Goal: Task Accomplishment & Management: Use online tool/utility

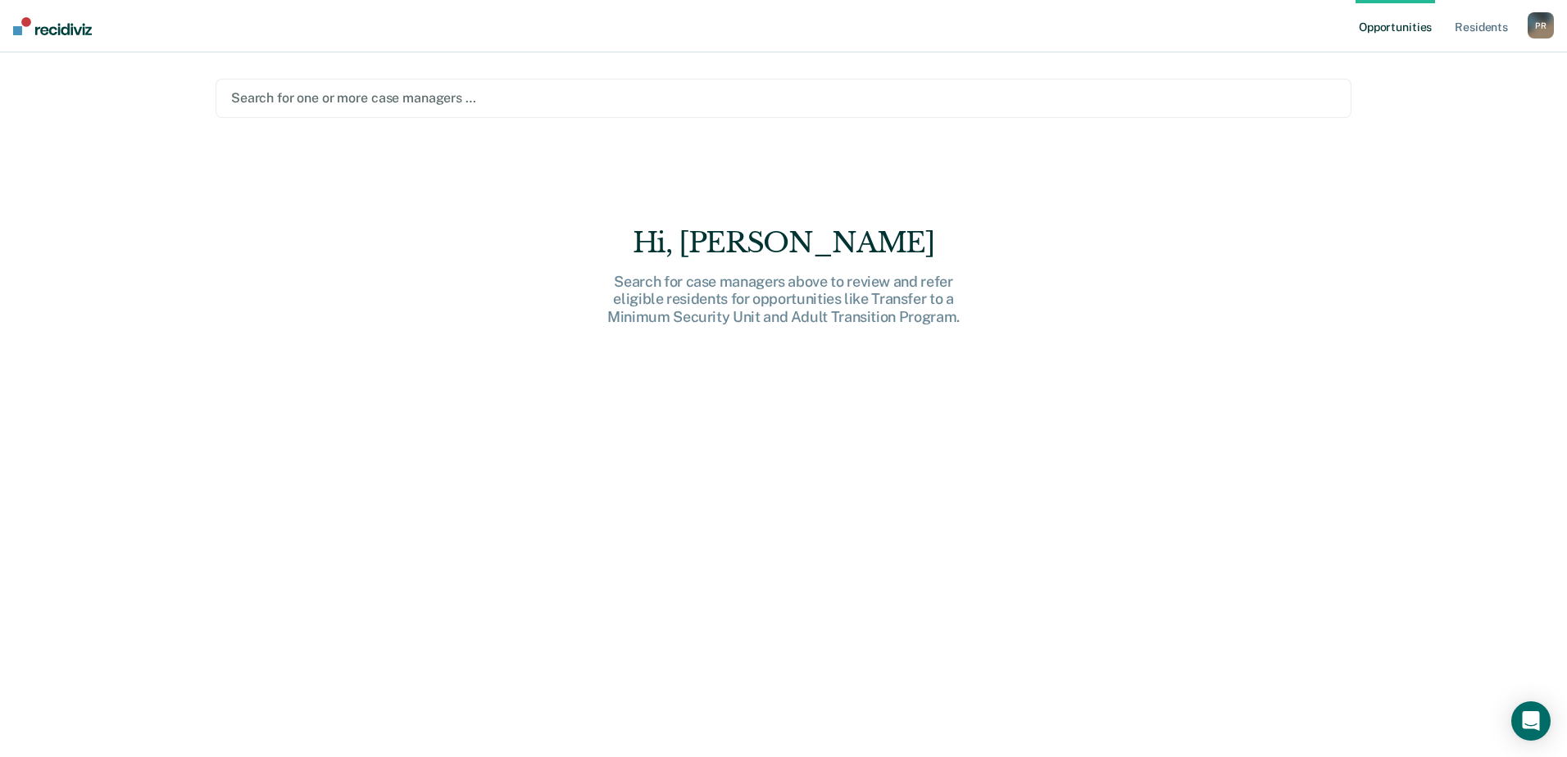
click at [342, 99] on div at bounding box center [783, 97] width 1105 height 19
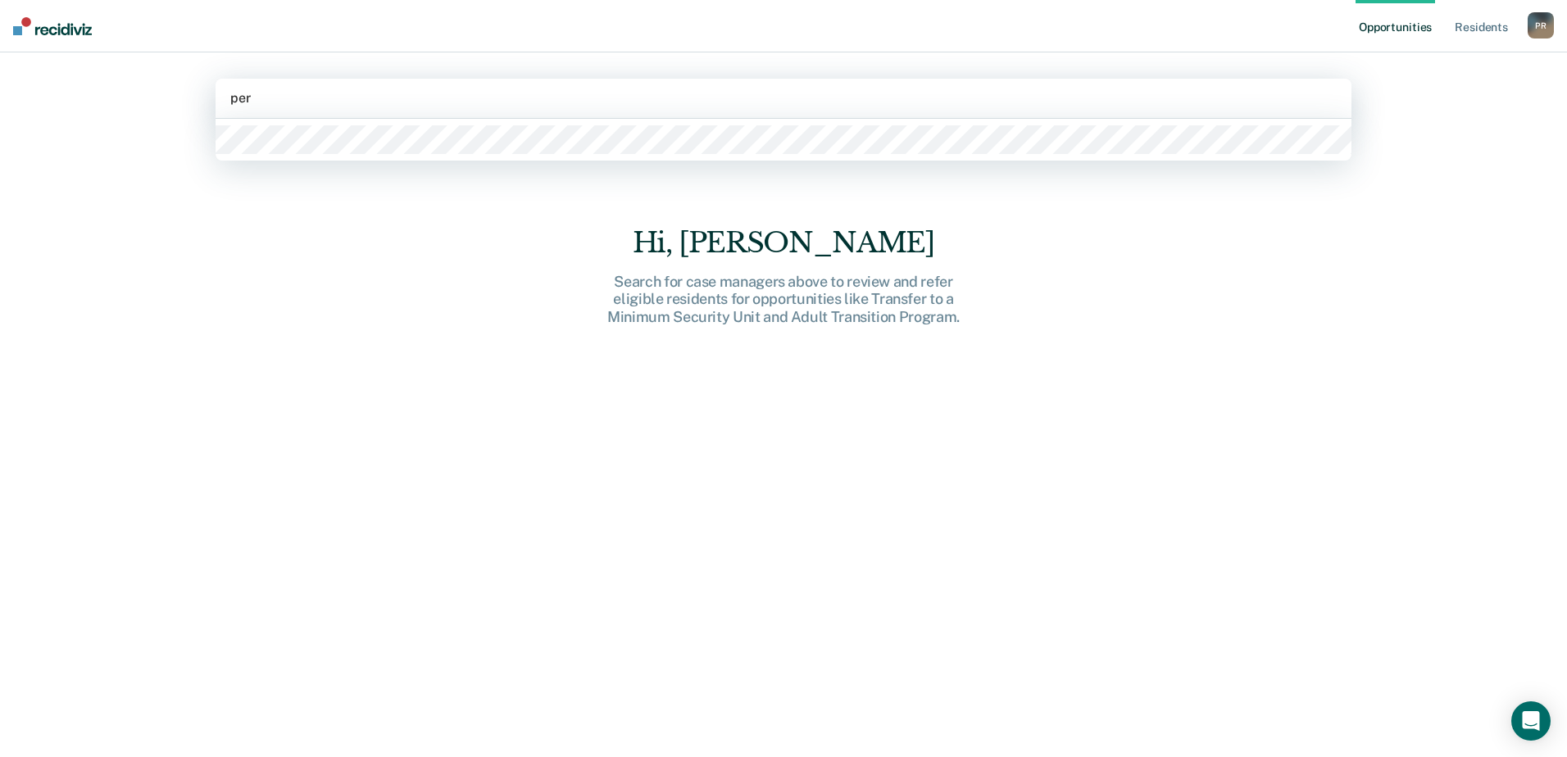
type input "pere"
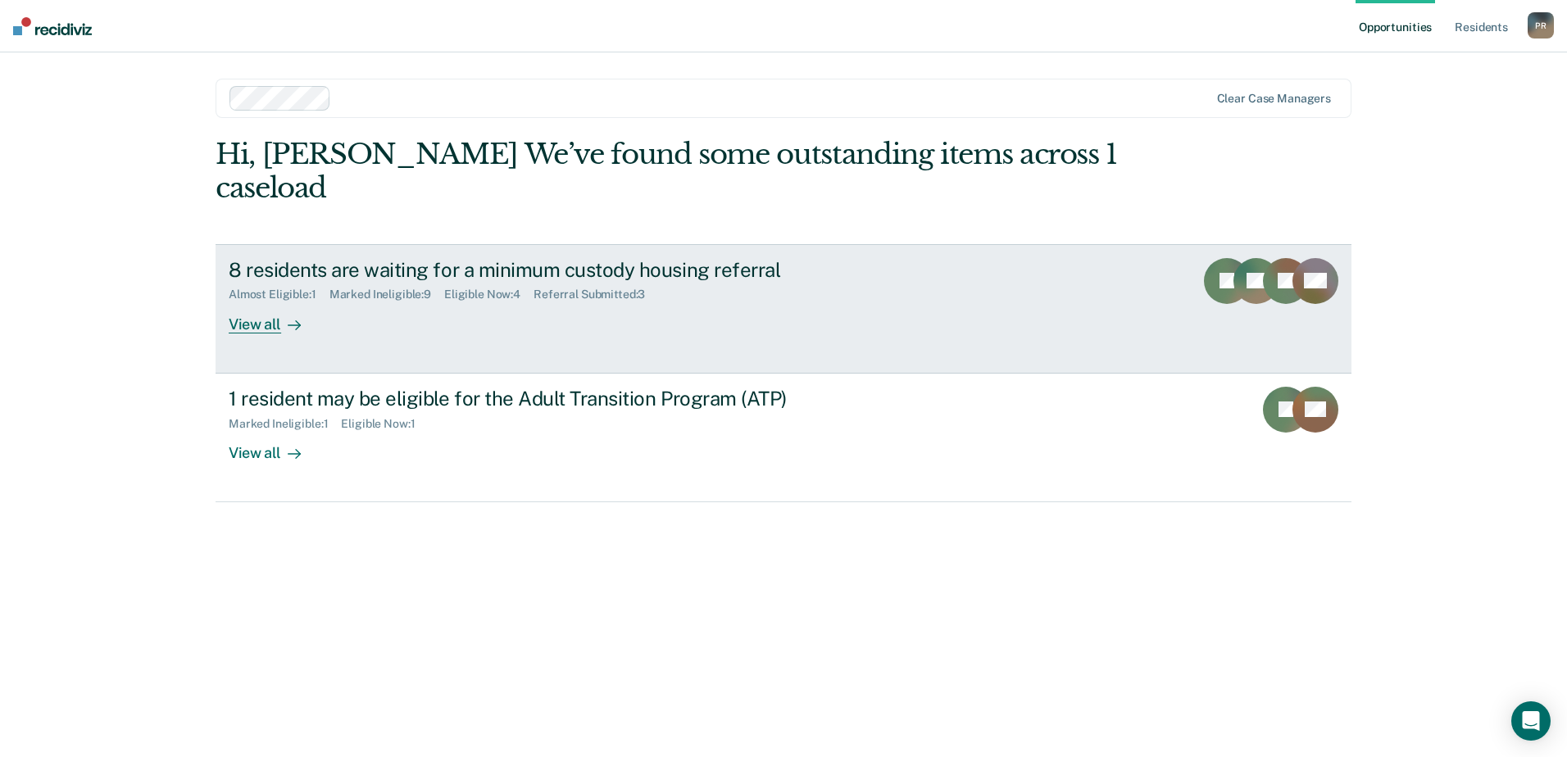
click at [281, 315] on div at bounding box center [291, 324] width 20 height 19
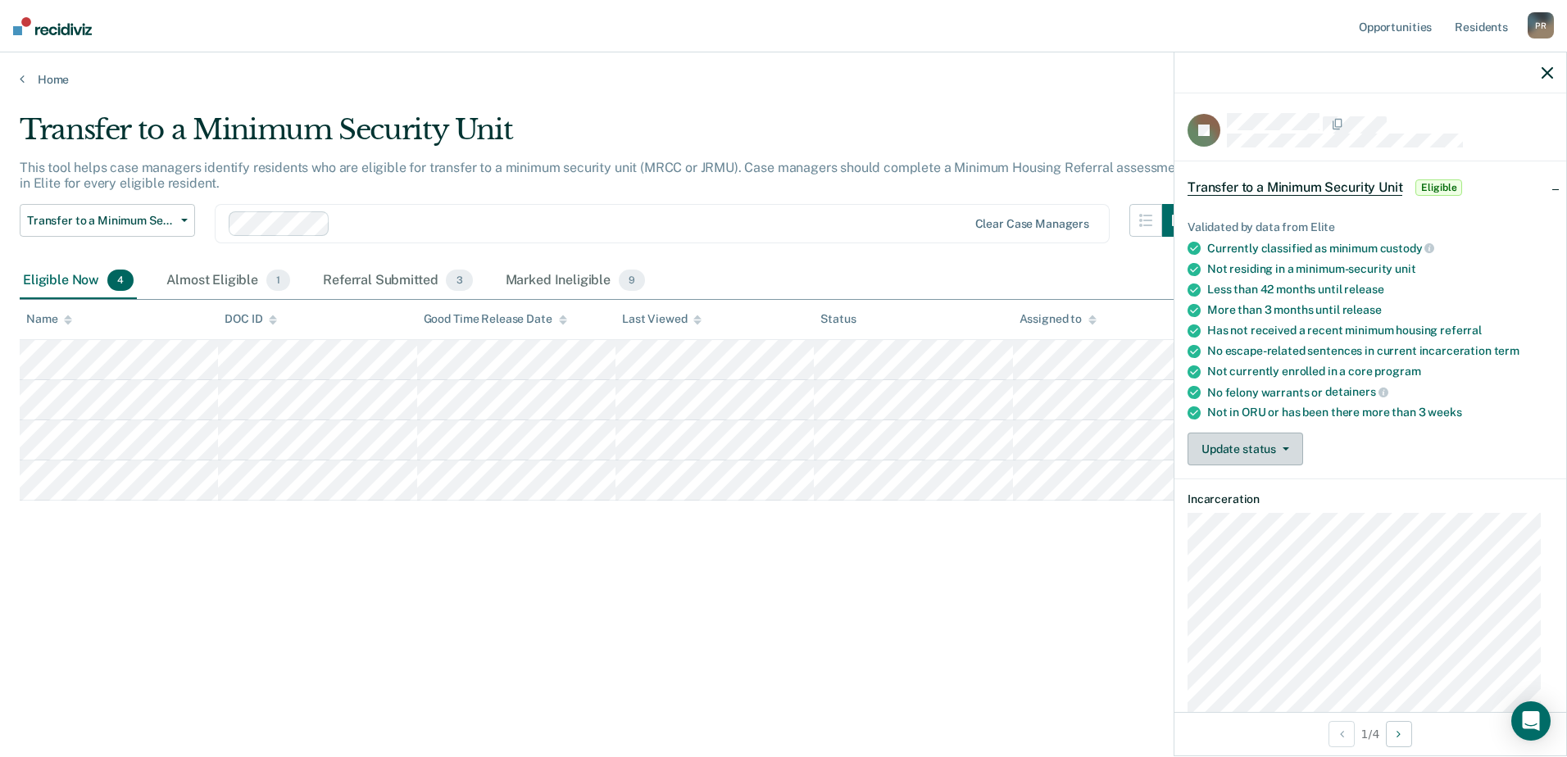
click at [1273, 441] on button "Update status" at bounding box center [1245, 449] width 116 height 33
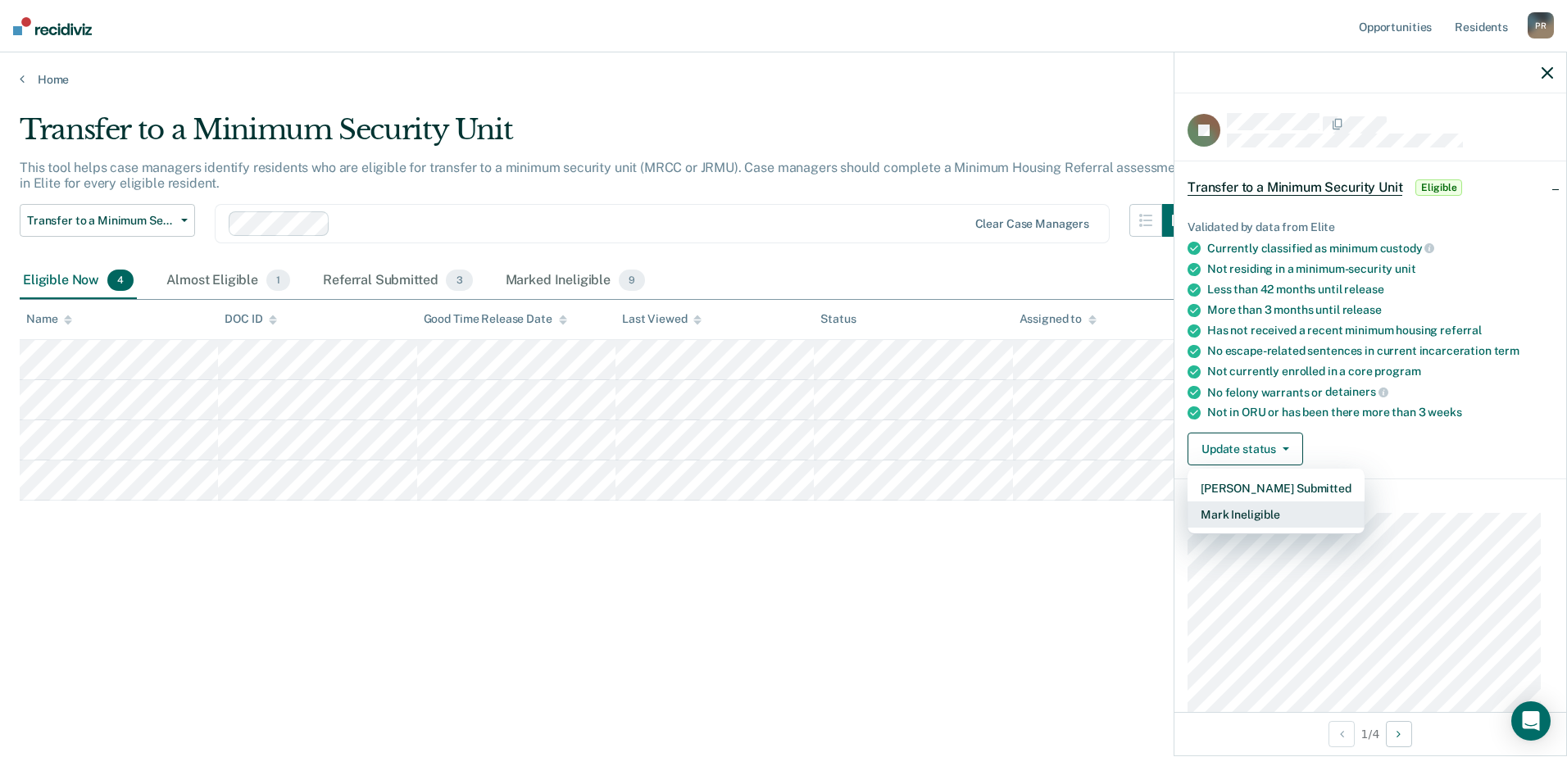
click at [1260, 511] on button "Mark Ineligible" at bounding box center [1275, 514] width 177 height 26
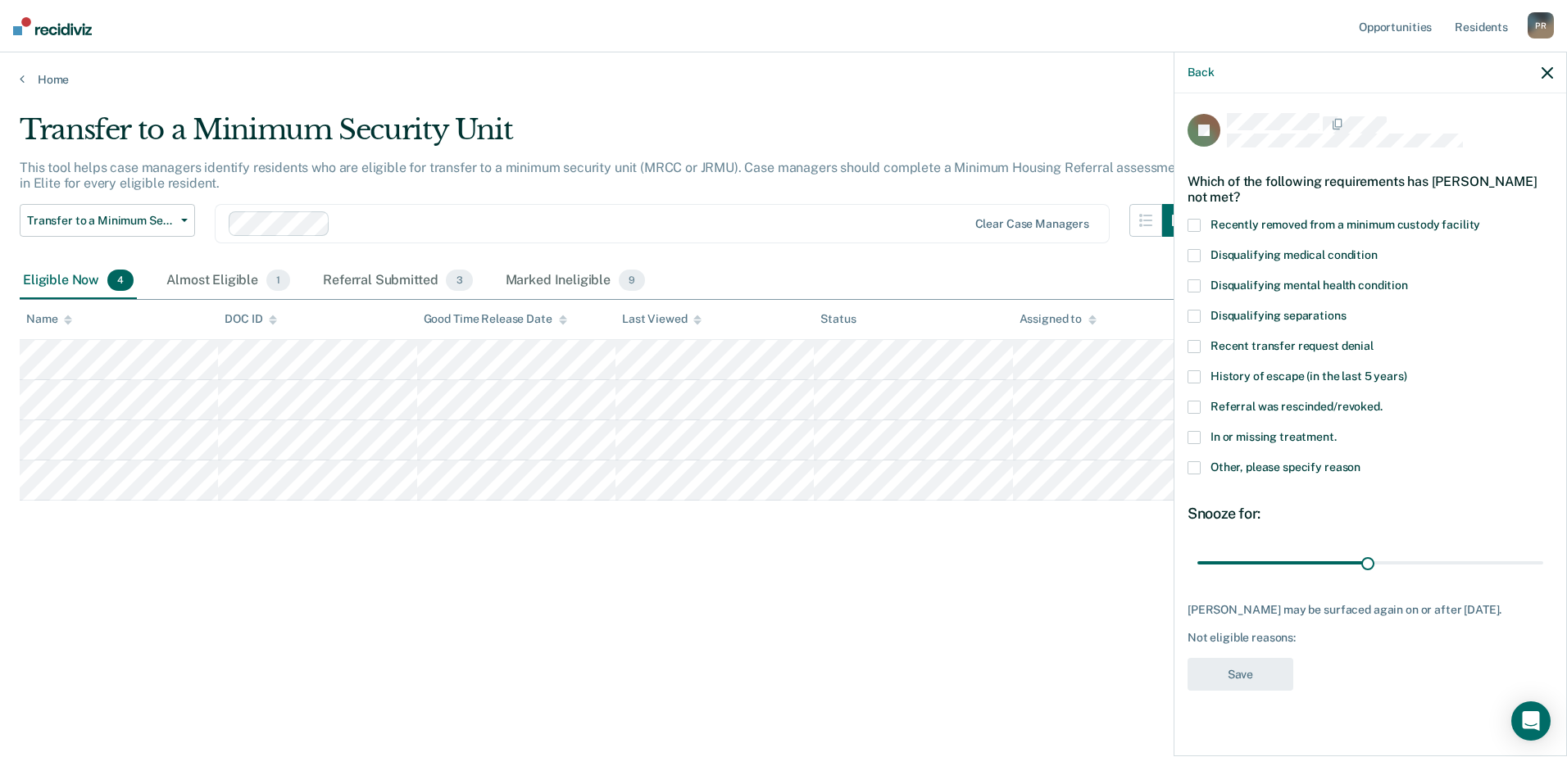
click at [1193, 464] on span at bounding box center [1193, 467] width 13 height 13
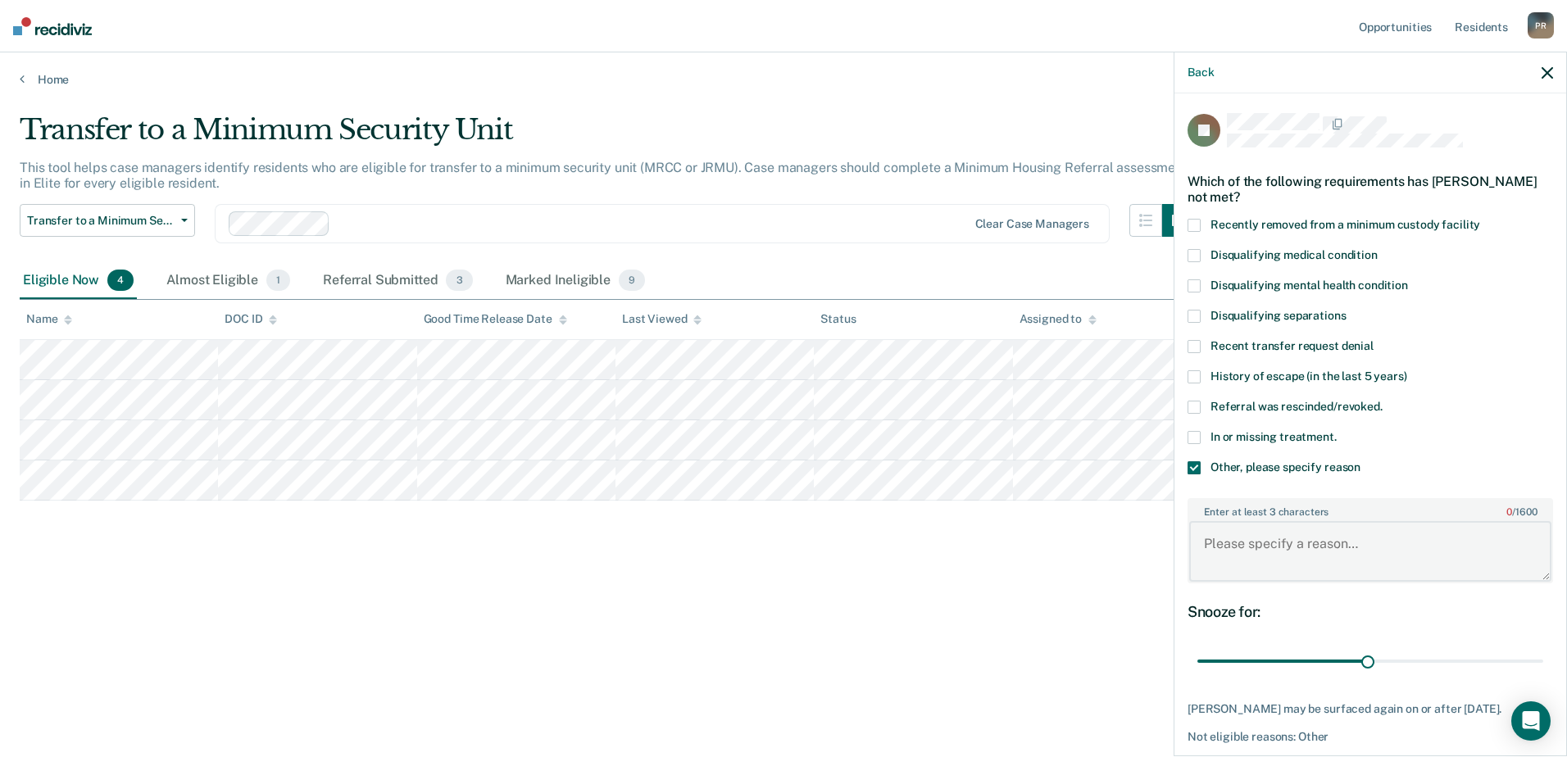
click at [1232, 542] on textarea "Enter at least 3 characters 0 / 1600" at bounding box center [1370, 551] width 362 height 61
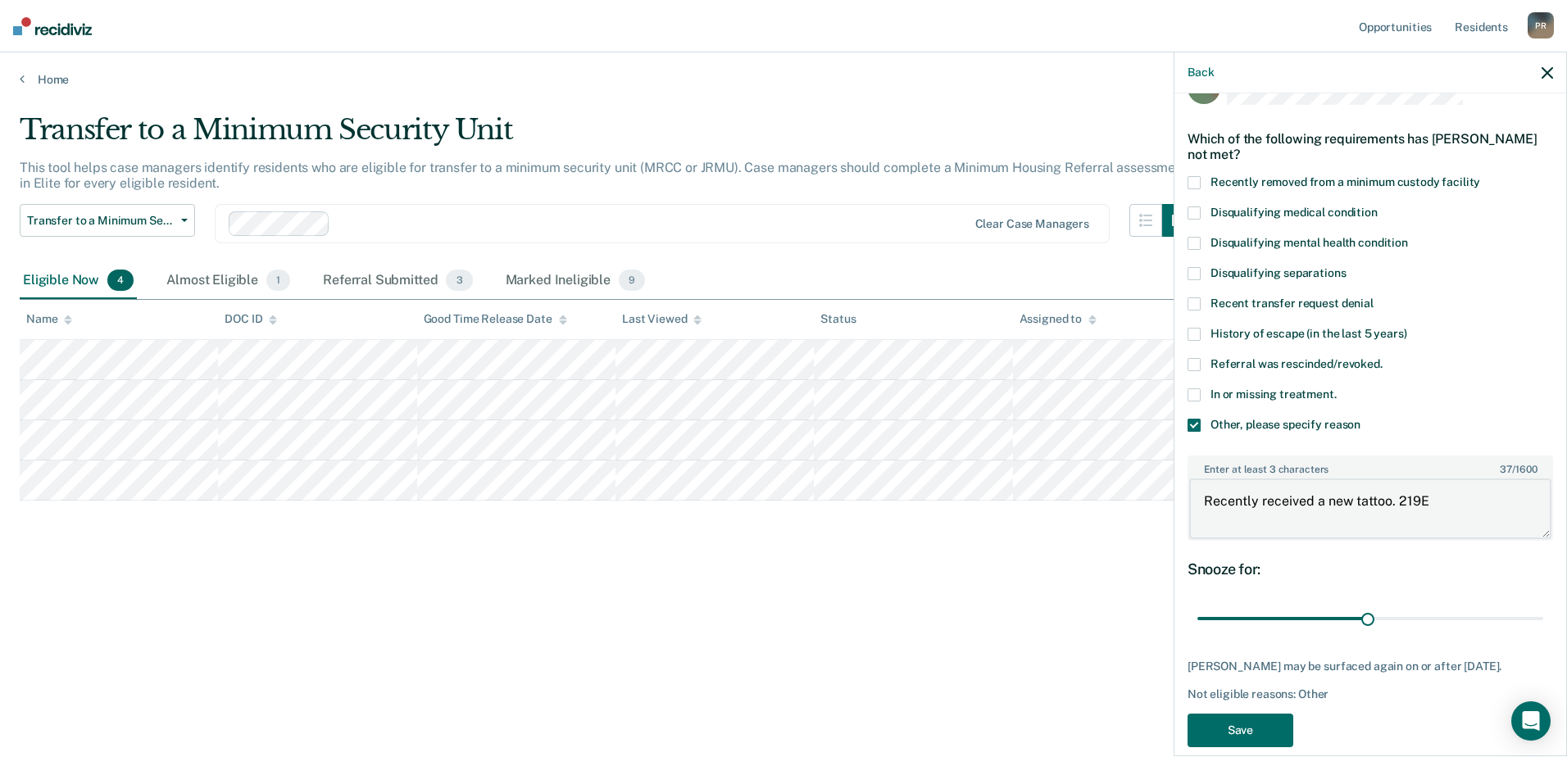
scroll to position [79, 0]
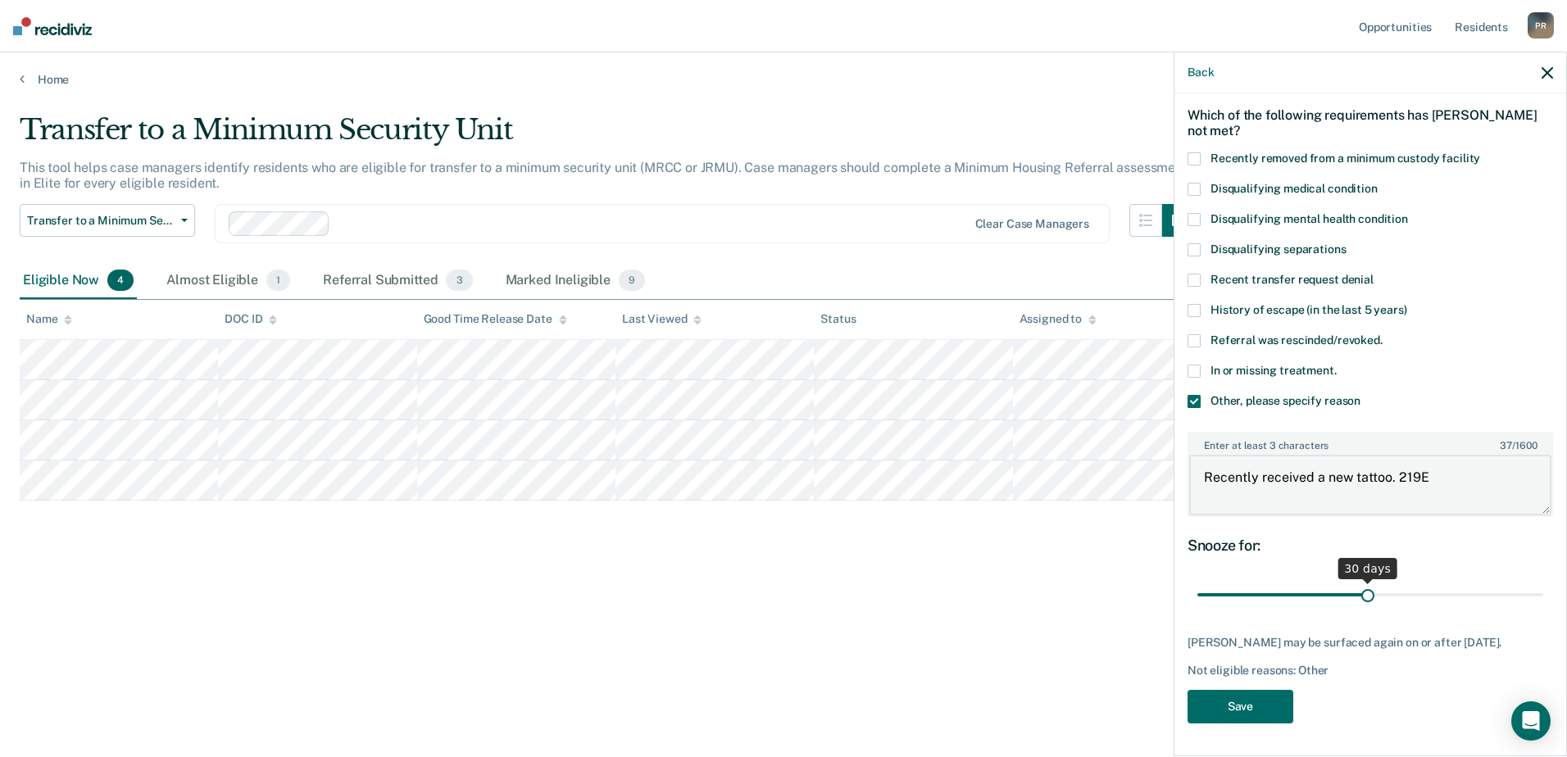
type textarea "Recently received a new tattoo. 219E"
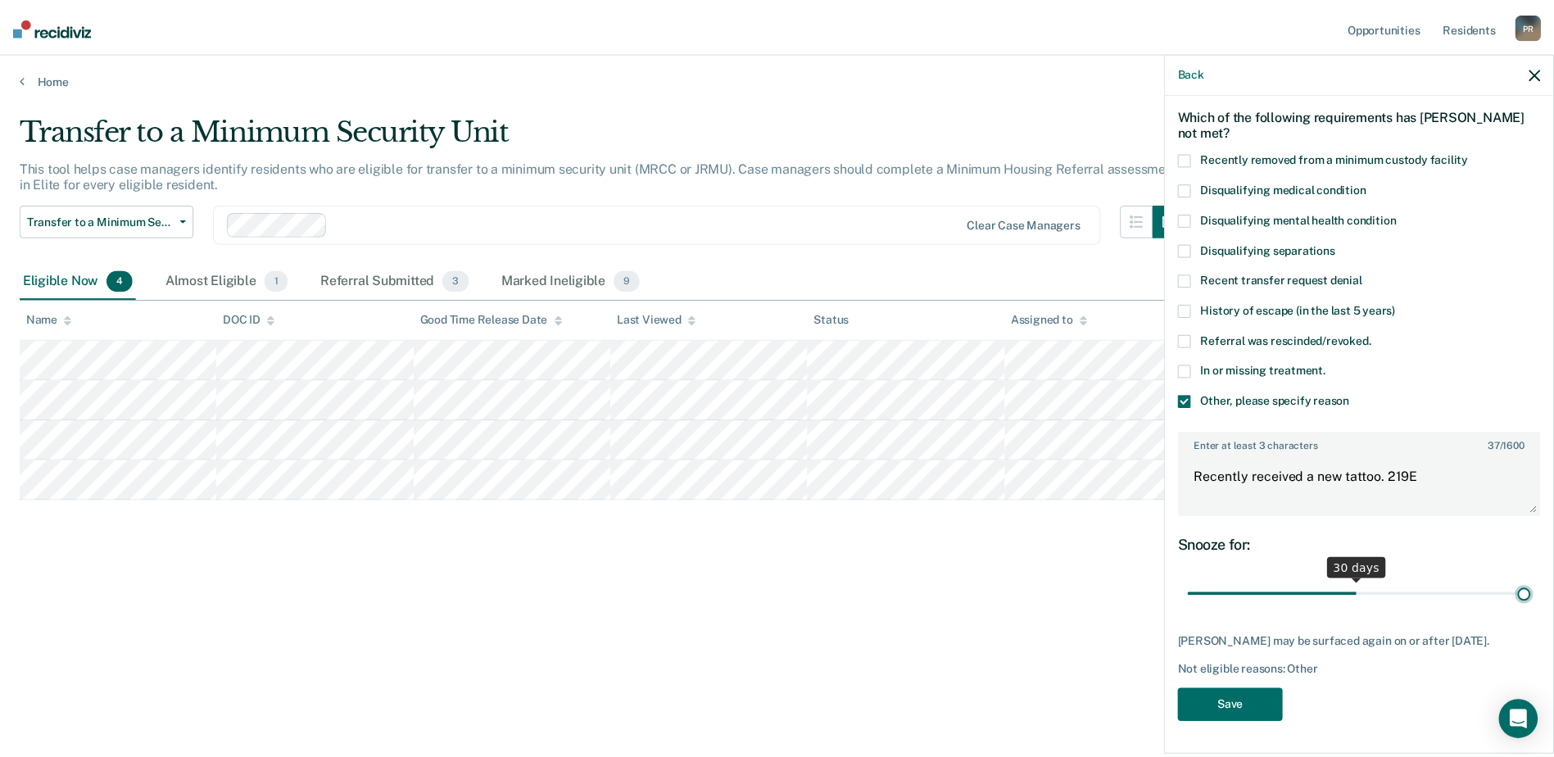
scroll to position [65, 0]
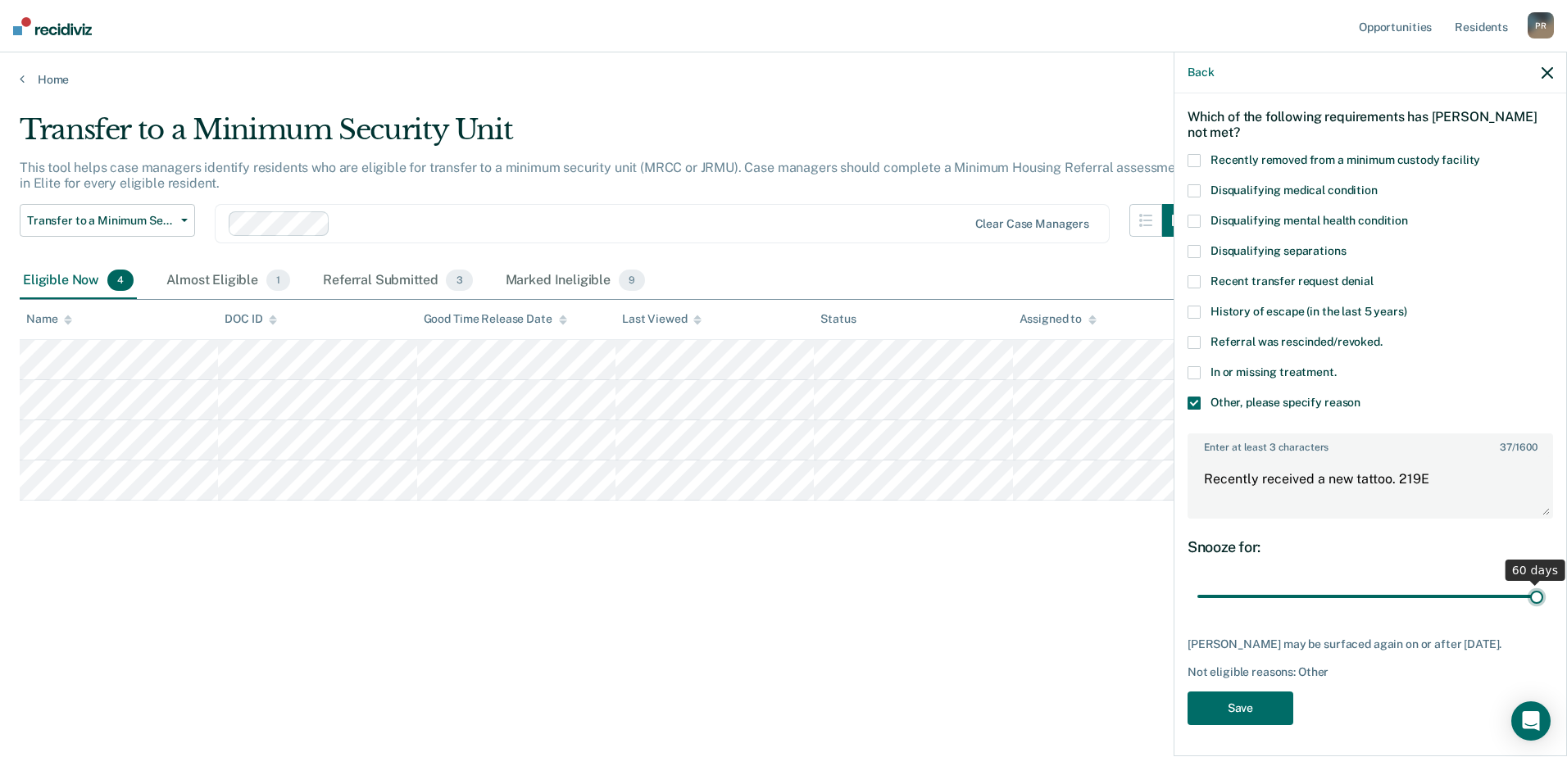
drag, startPoint x: 1358, startPoint y: 583, endPoint x: 1569, endPoint y: 582, distance: 211.4
type input "60"
click at [1543, 583] on input "range" at bounding box center [1370, 597] width 346 height 29
click at [1246, 708] on button "Save" at bounding box center [1240, 709] width 106 height 34
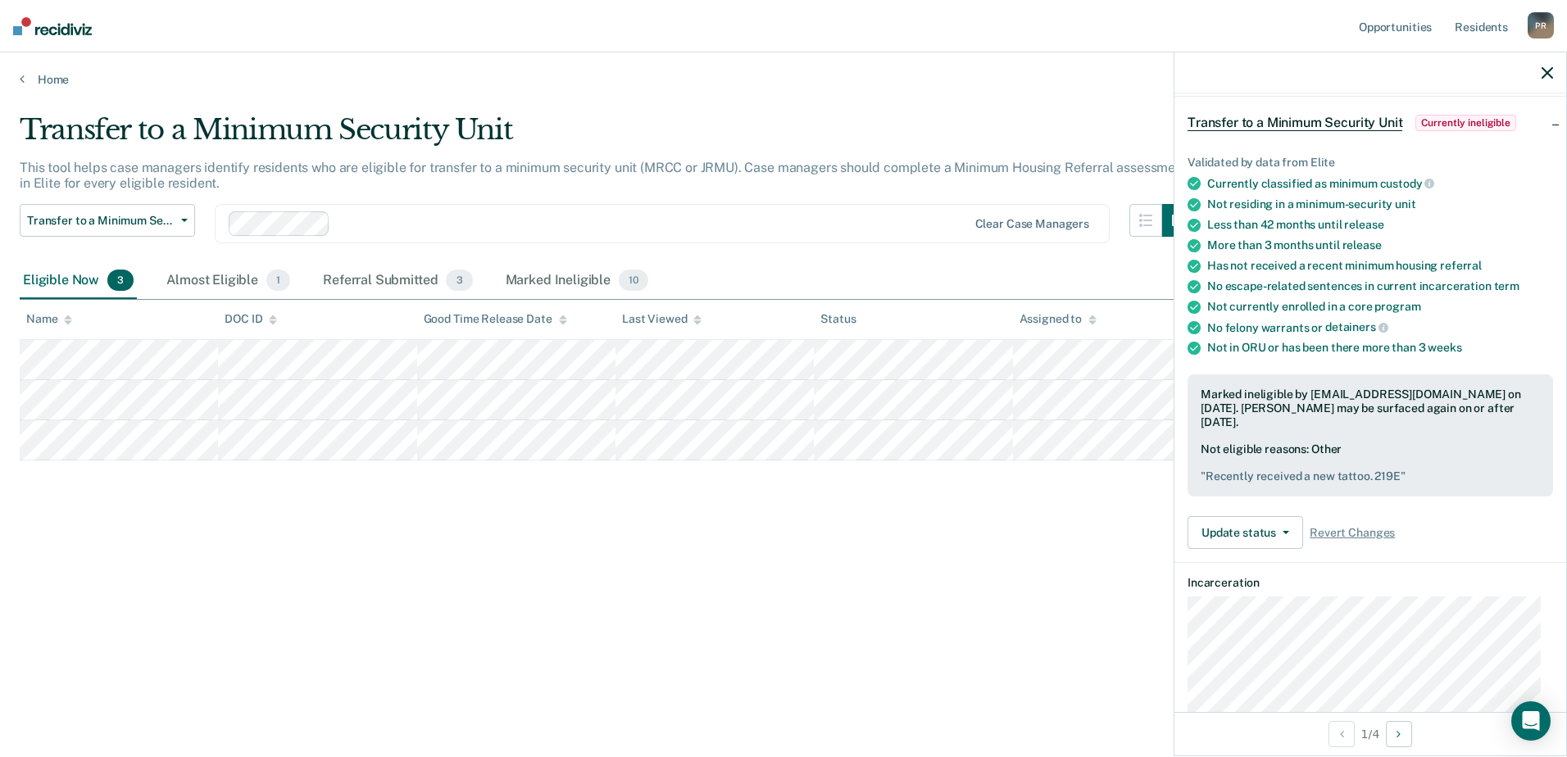
click at [846, 554] on div "Transfer to a Minimum Security Unit This tool helps case managers identify resi…" at bounding box center [783, 373] width 1527 height 521
click at [194, 281] on div "Almost Eligible 1" at bounding box center [228, 281] width 130 height 36
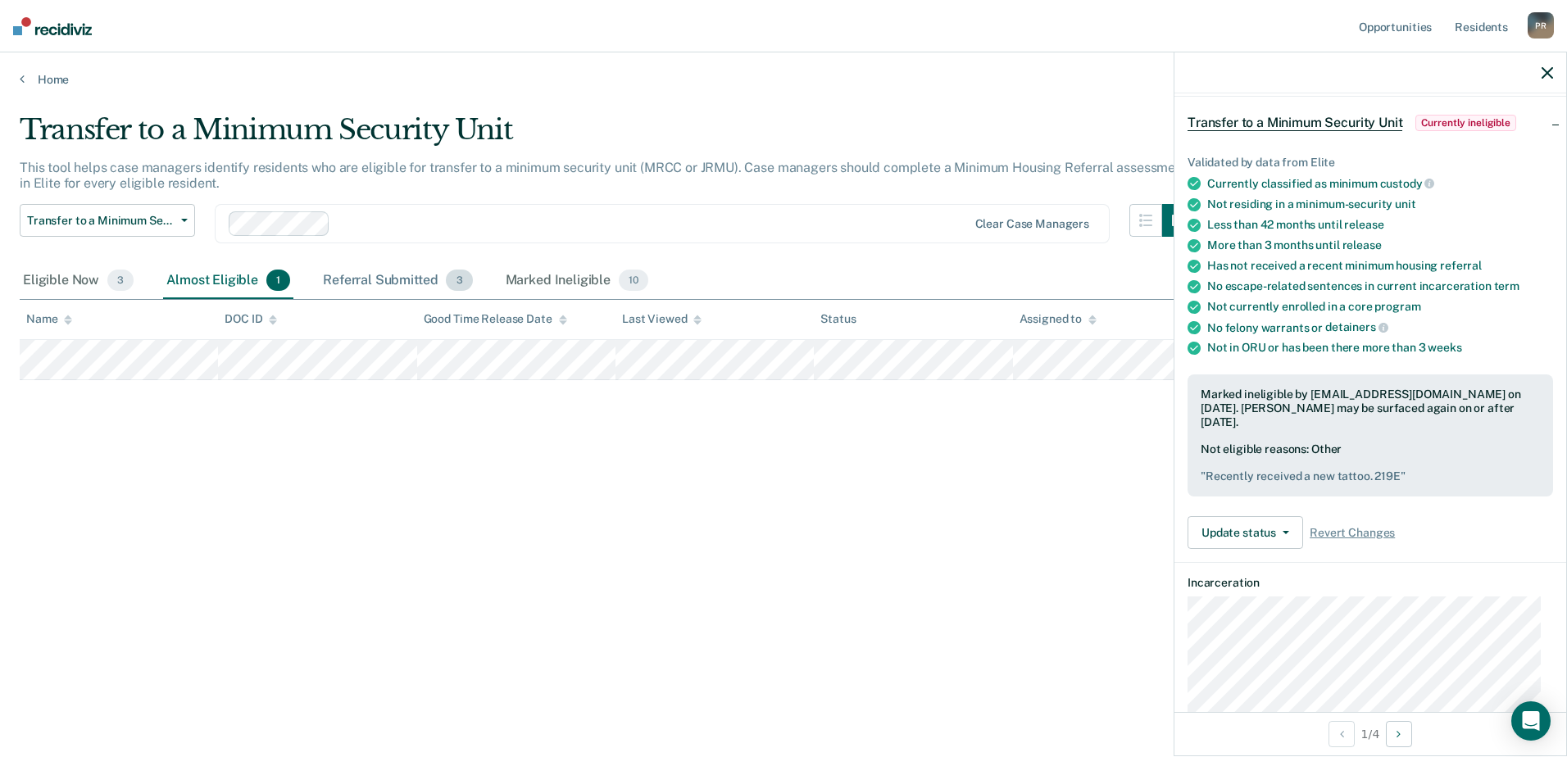
click at [356, 281] on div "Referral Submitted 3" at bounding box center [398, 281] width 156 height 36
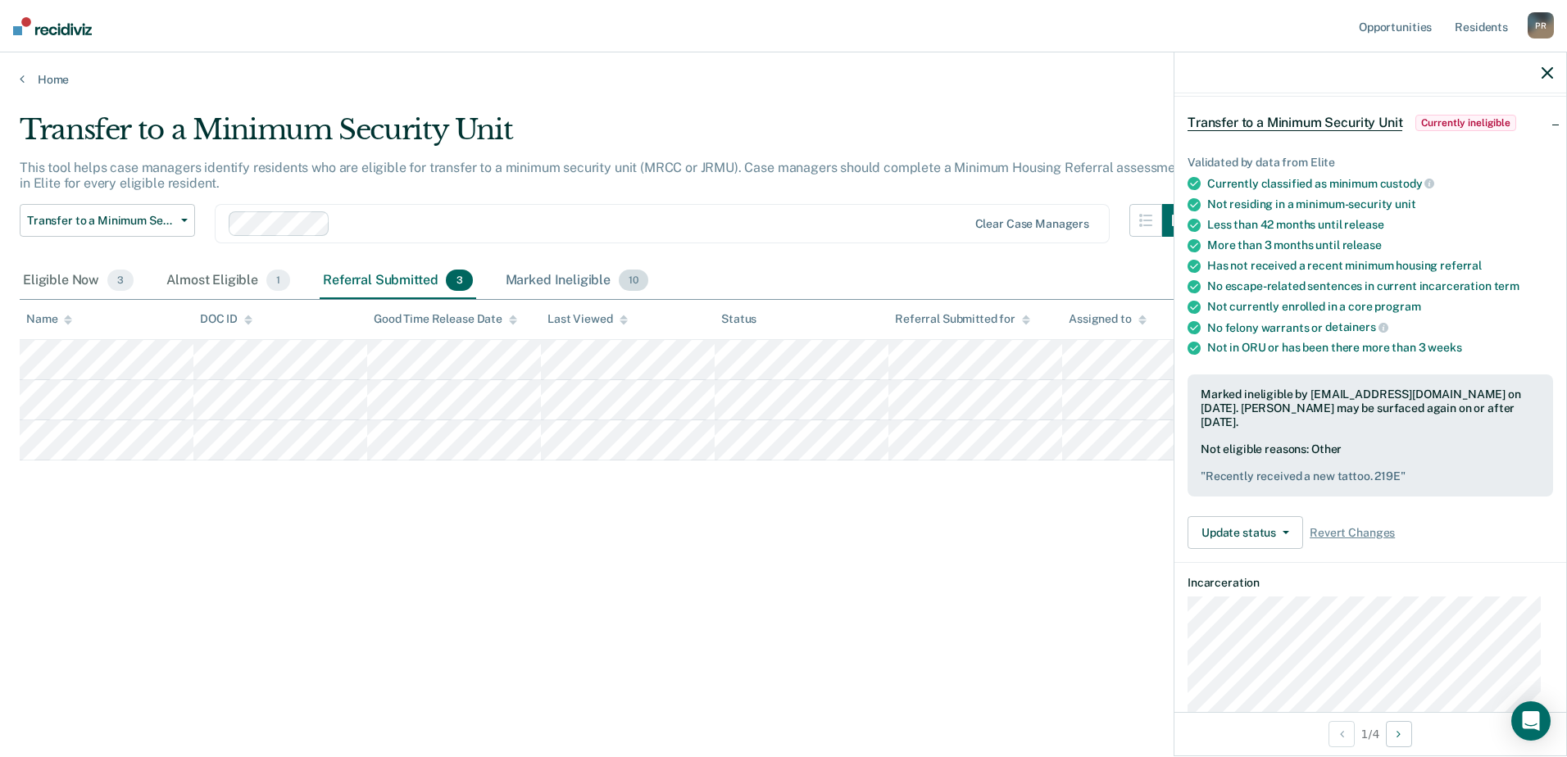
click at [550, 277] on div "Marked Ineligible 10" at bounding box center [576, 281] width 149 height 36
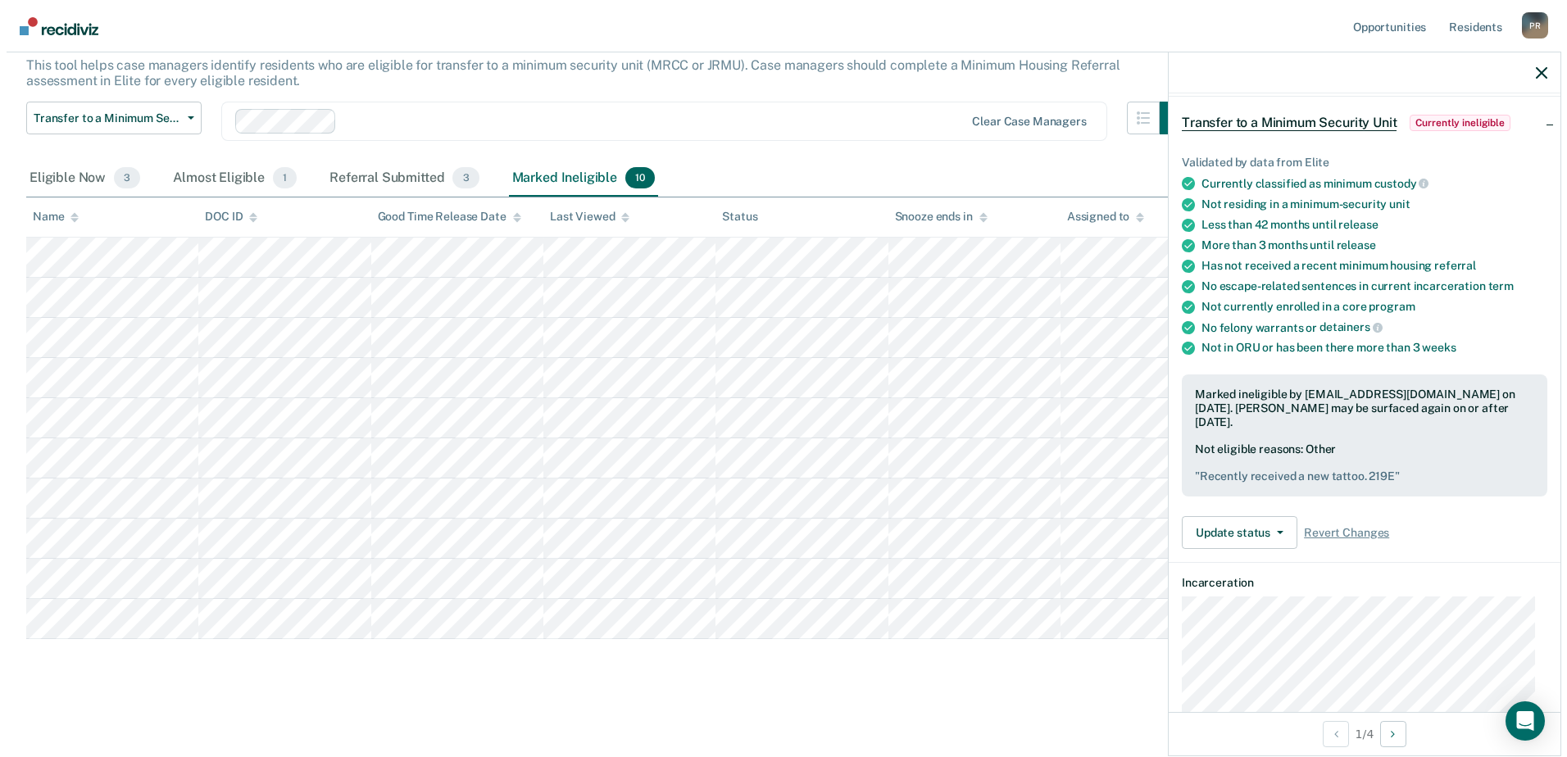
scroll to position [0, 0]
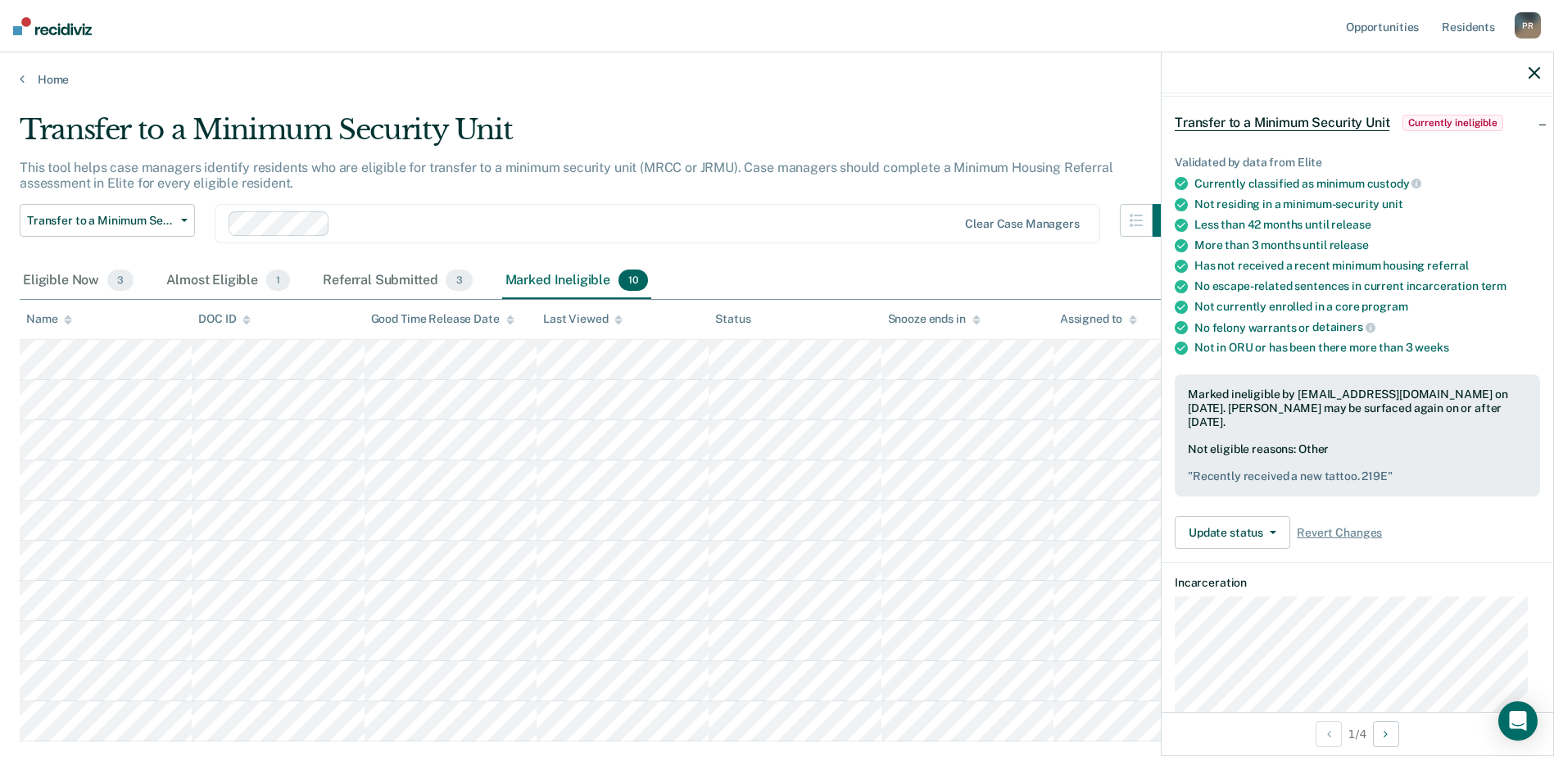
click at [1529, 74] on icon "button" at bounding box center [1534, 72] width 11 height 11
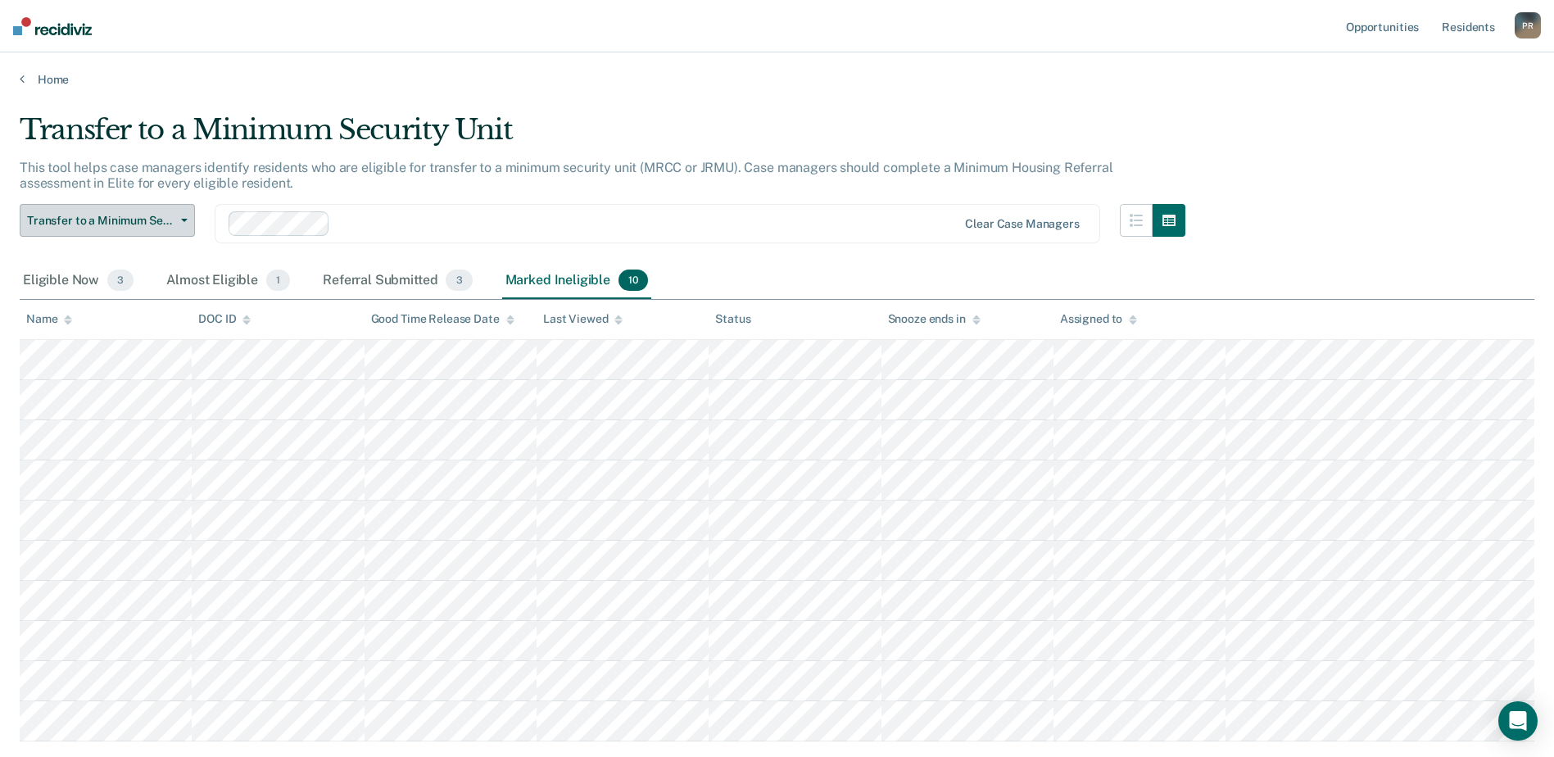
click at [138, 214] on span "Transfer to a Minimum Security Unit" at bounding box center [100, 221] width 147 height 14
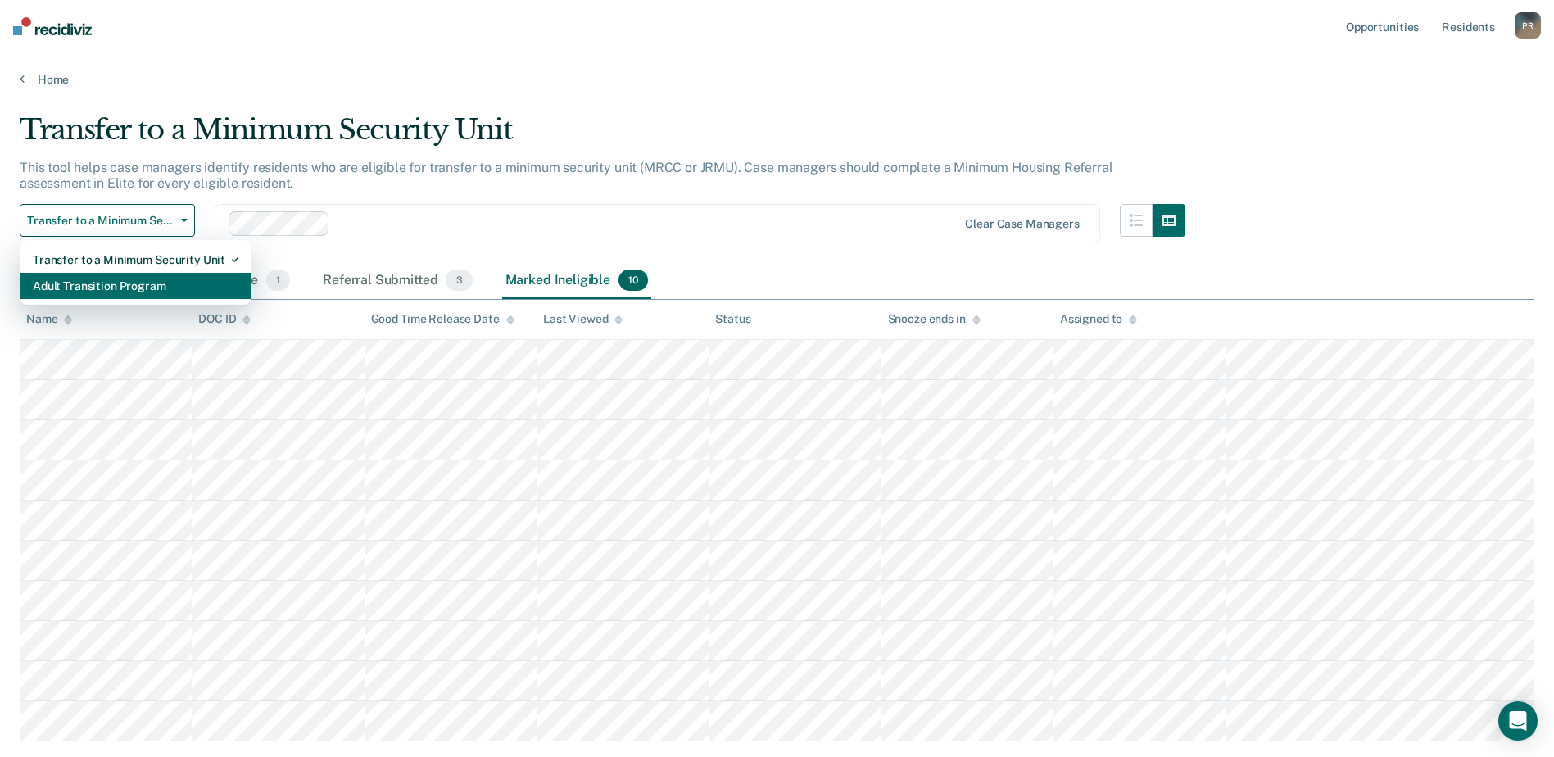
click at [138, 296] on div "Adult Transition Program" at bounding box center [136, 286] width 206 height 26
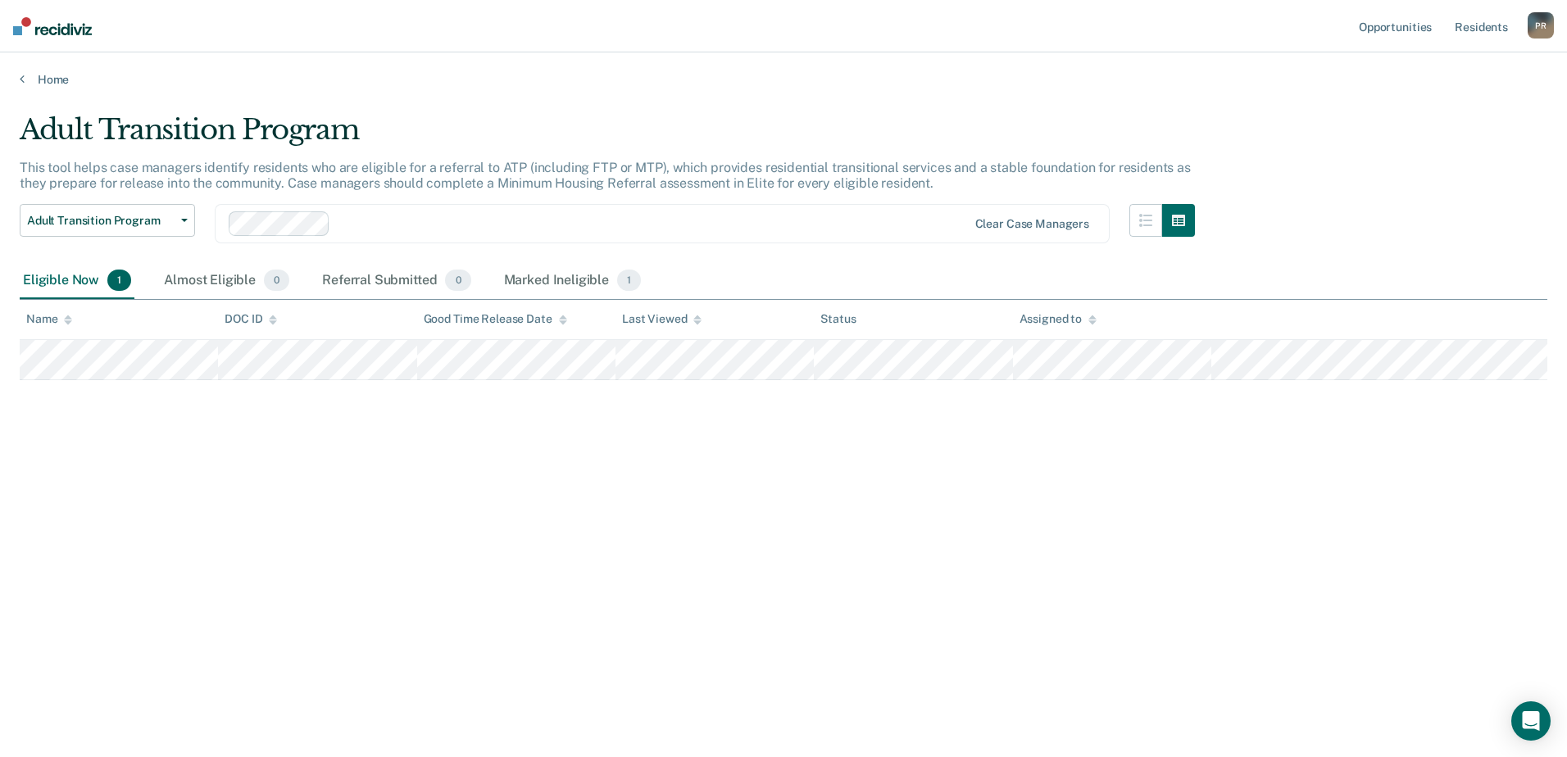
click at [160, 383] on div "Adult Transition Program This tool helps case managers identify residents who a…" at bounding box center [783, 373] width 1527 height 521
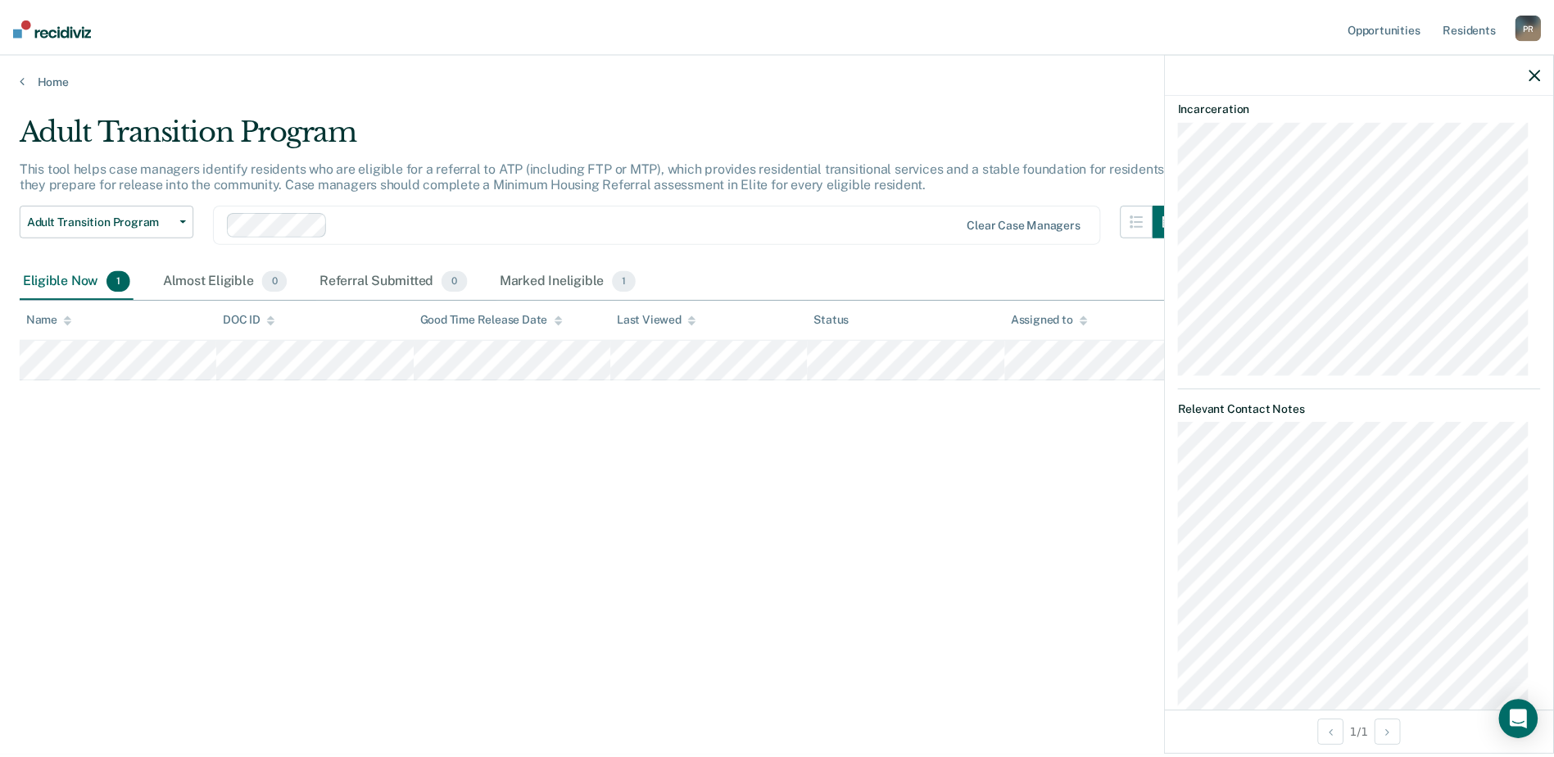
scroll to position [492, 0]
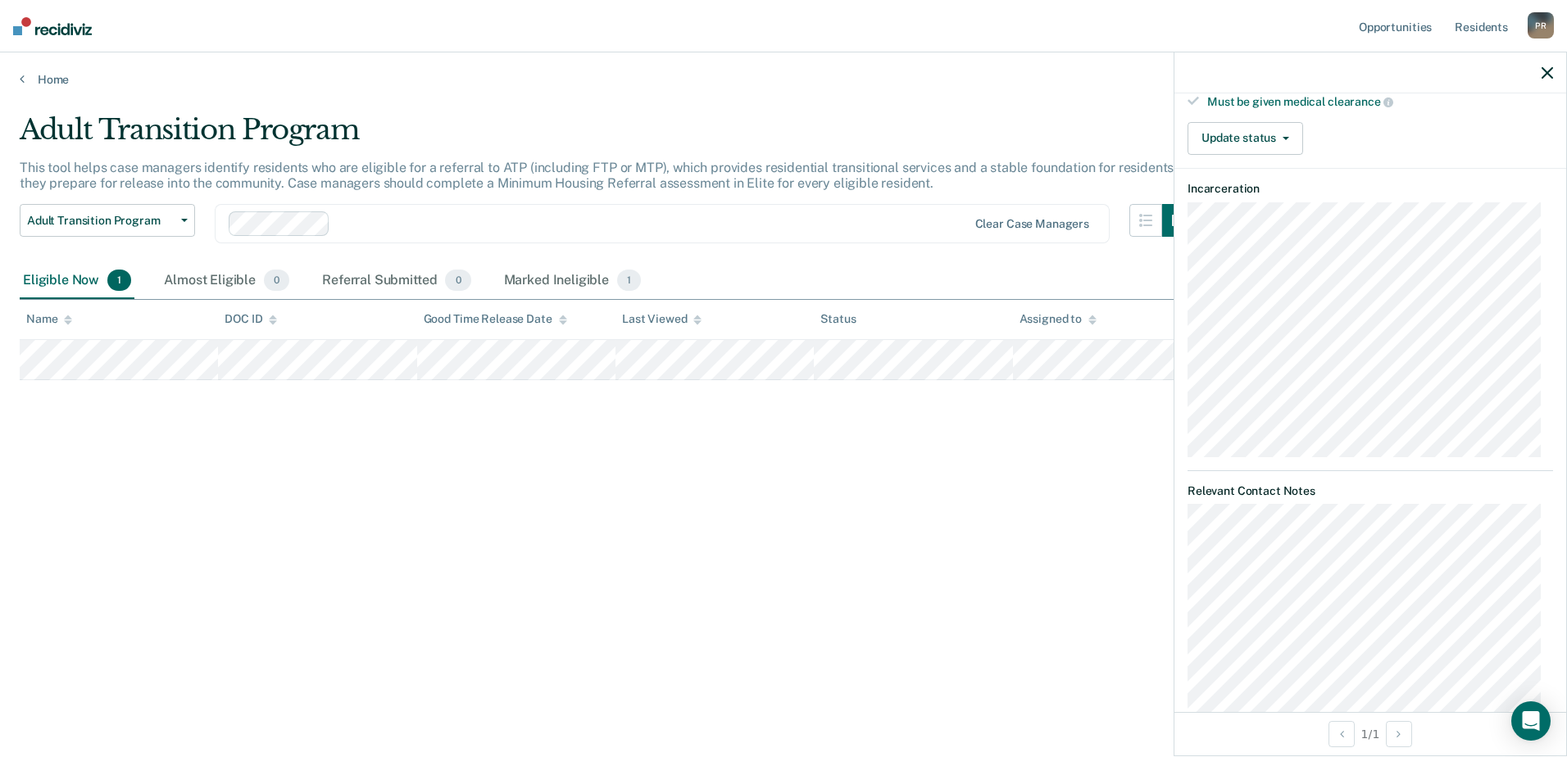
click at [960, 615] on div "Adult Transition Program This tool helps case managers identify residents who a…" at bounding box center [783, 373] width 1527 height 521
click at [1542, 68] on icon "button" at bounding box center [1546, 72] width 11 height 11
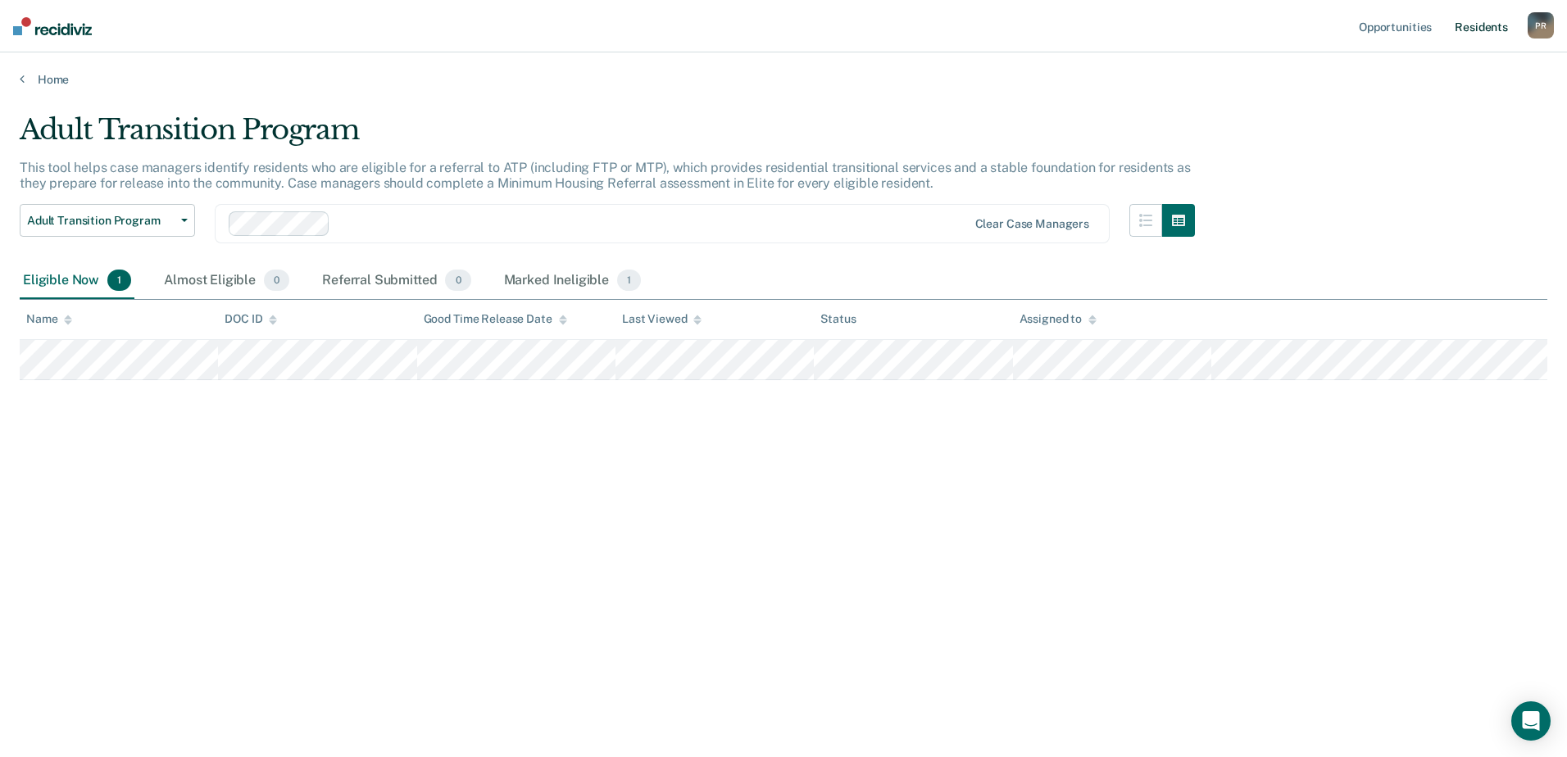
click at [1482, 28] on link "Resident s" at bounding box center [1481, 26] width 60 height 52
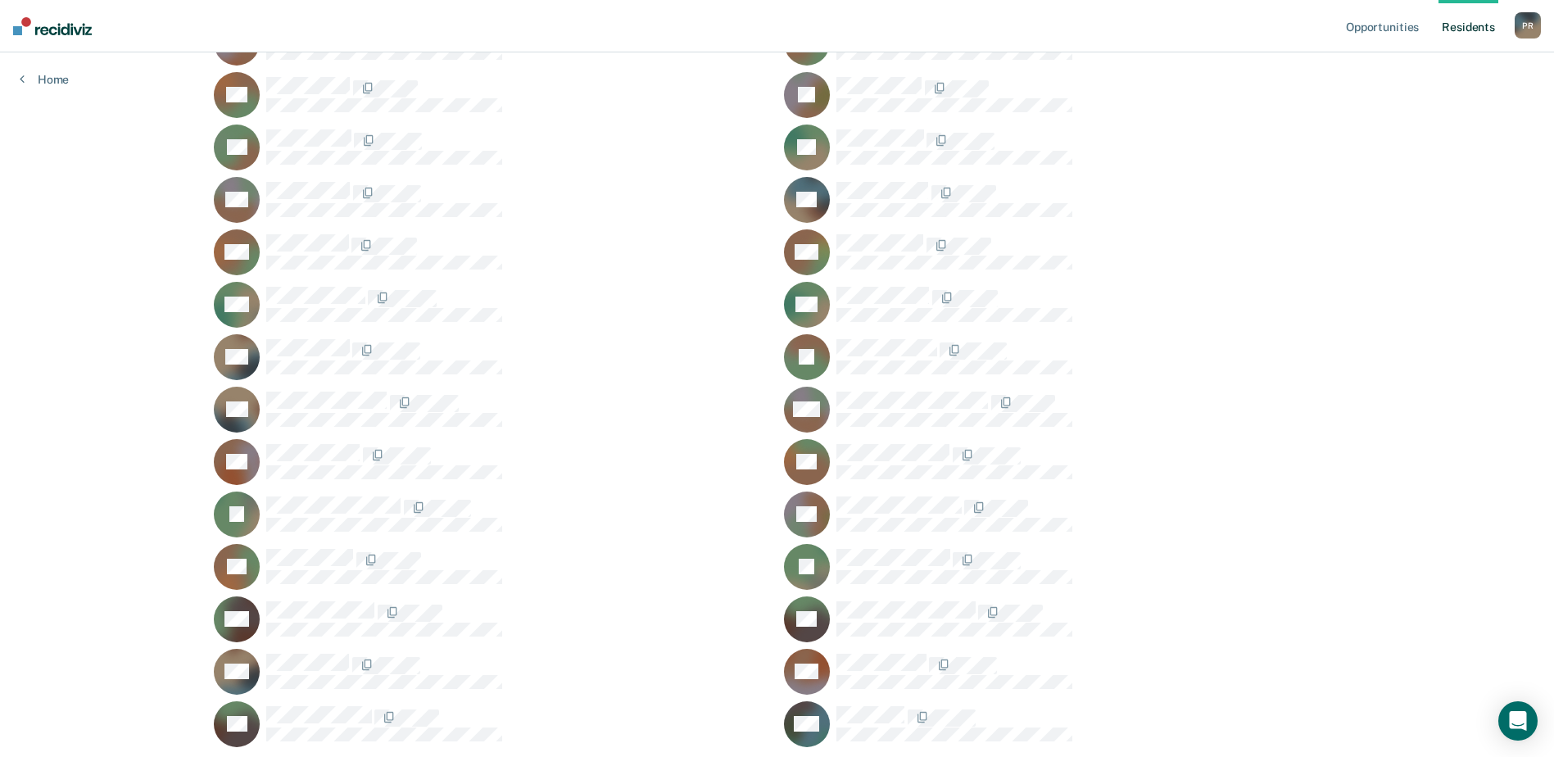
scroll to position [724, 0]
